Goal: Transaction & Acquisition: Purchase product/service

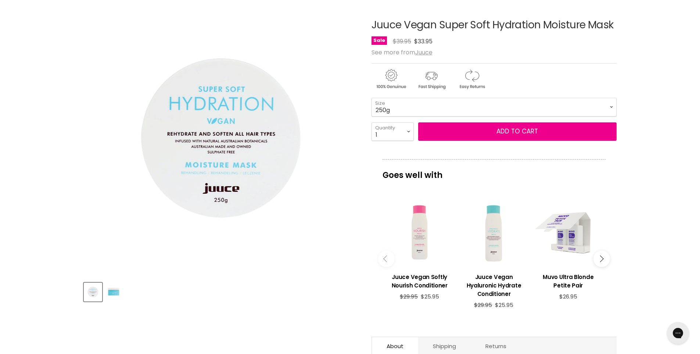
scroll to position [98, 0]
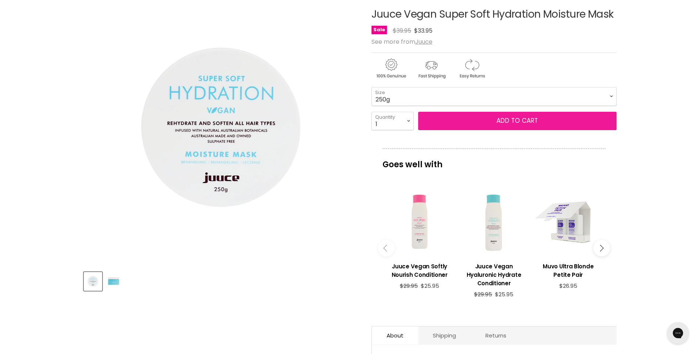
click at [506, 120] on span "Add to cart" at bounding box center [517, 120] width 42 height 9
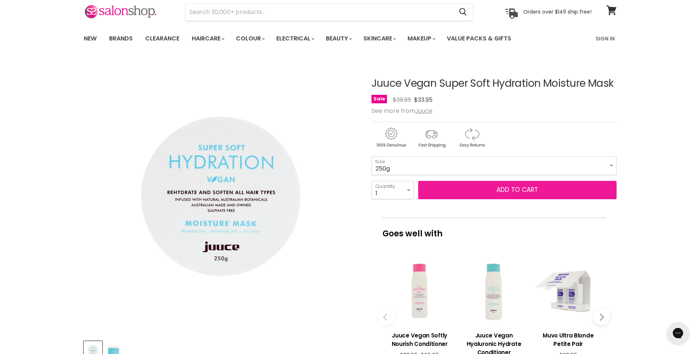
click at [521, 191] on span "Add to cart" at bounding box center [517, 189] width 42 height 9
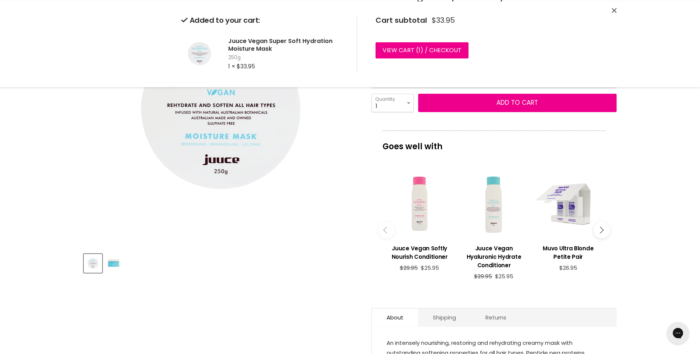
scroll to position [147, 0]
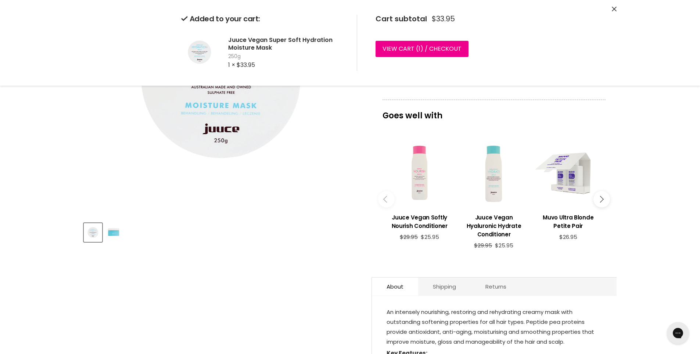
click at [602, 195] on icon "Main content" at bounding box center [600, 198] width 7 height 7
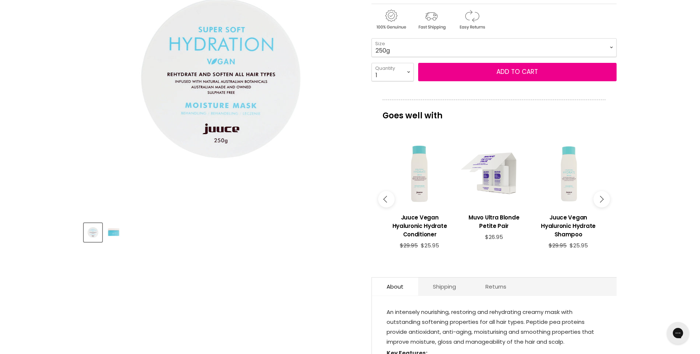
click at [568, 183] on div "Main content" at bounding box center [568, 173] width 67 height 67
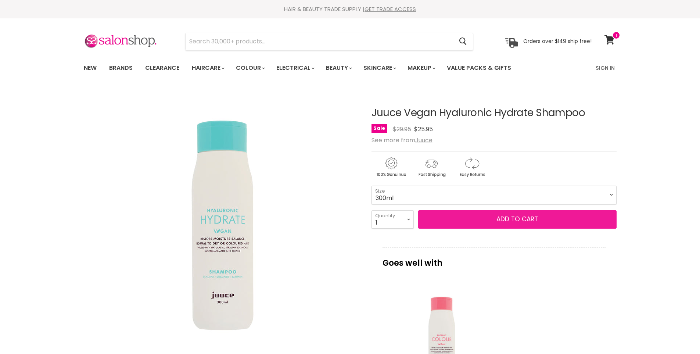
click at [527, 219] on span "Add to cart" at bounding box center [517, 219] width 42 height 9
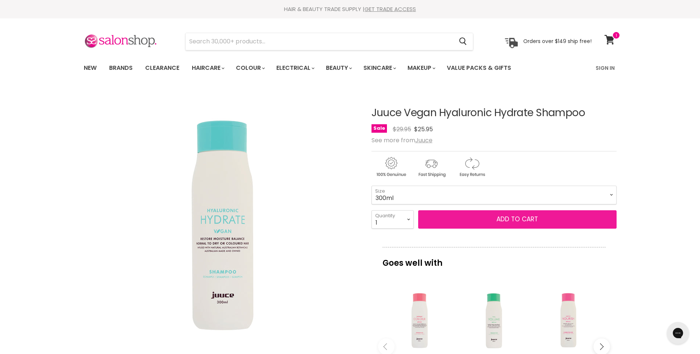
click at [518, 220] on span "Add to cart" at bounding box center [517, 219] width 42 height 9
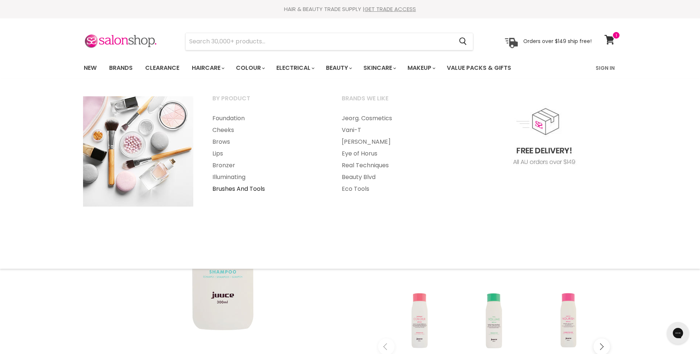
click at [224, 188] on link "Brushes And Tools" at bounding box center [267, 189] width 128 height 12
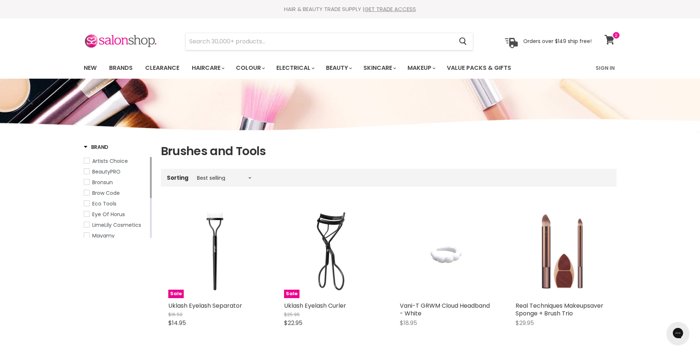
click at [612, 40] on icon at bounding box center [609, 40] width 10 height 10
